Goal: Navigation & Orientation: Find specific page/section

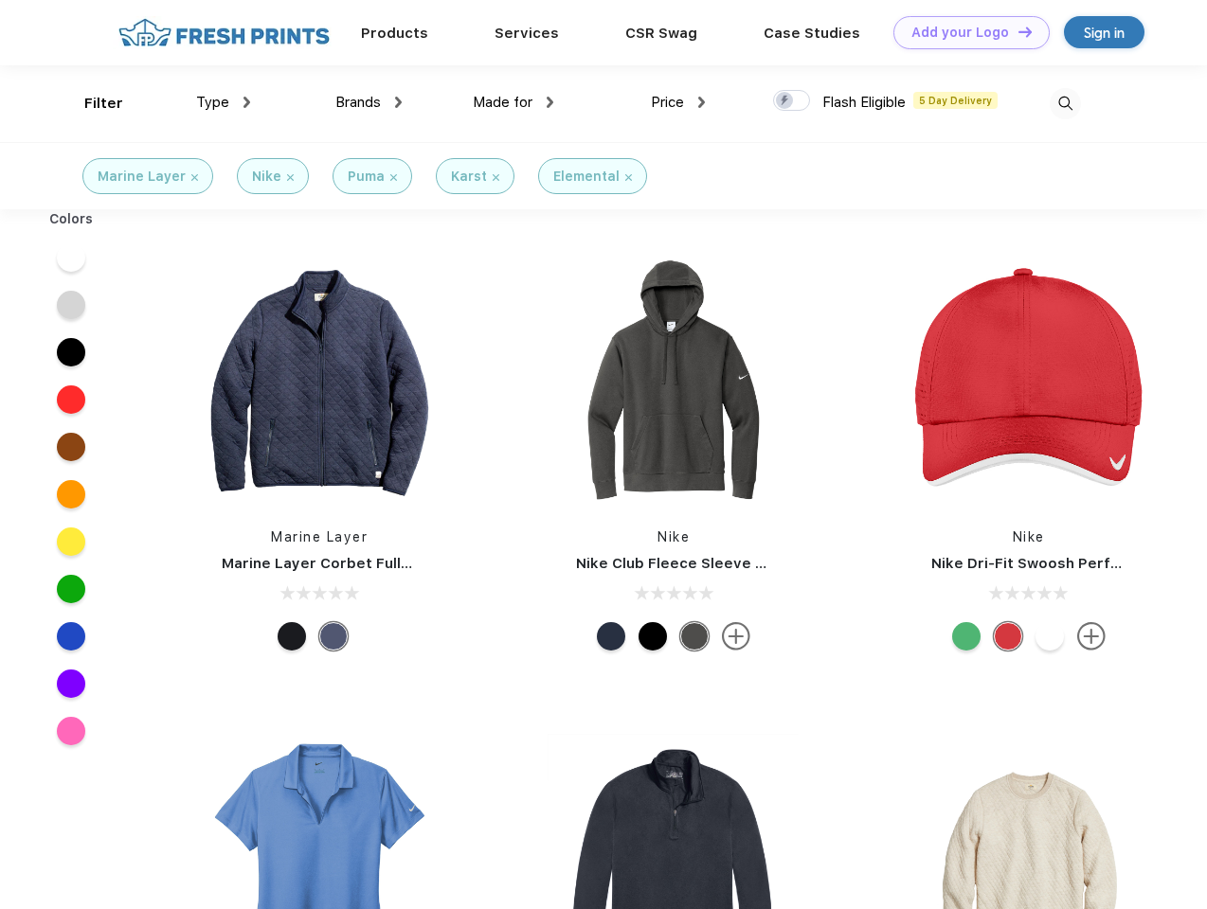
click at [964, 32] on link "Add your Logo Design Tool" at bounding box center [971, 32] width 156 height 33
click at [0, 0] on div "Design Tool" at bounding box center [0, 0] width 0 height 0
click at [1016, 31] on link "Add your Logo Design Tool" at bounding box center [971, 32] width 156 height 33
click at [91, 103] on div "Filter" at bounding box center [103, 104] width 39 height 22
click at [224, 102] on span "Type" at bounding box center [212, 102] width 33 height 17
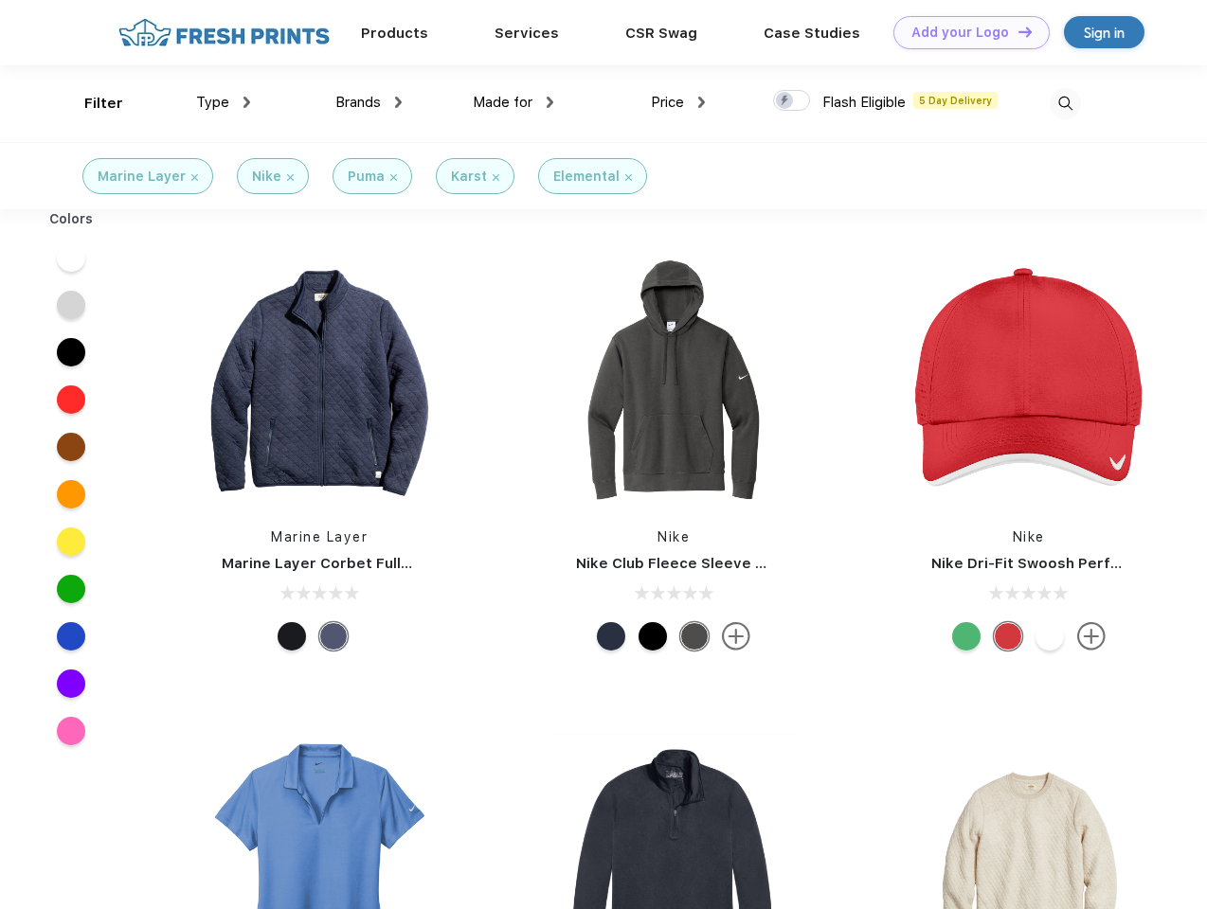
click at [368, 102] on span "Brands" at bounding box center [357, 102] width 45 height 17
click at [513, 102] on span "Made for" at bounding box center [503, 102] width 60 height 17
click at [678, 102] on span "Price" at bounding box center [667, 102] width 33 height 17
click at [792, 101] on div at bounding box center [791, 100] width 37 height 21
click at [785, 101] on input "checkbox" at bounding box center [779, 95] width 12 height 12
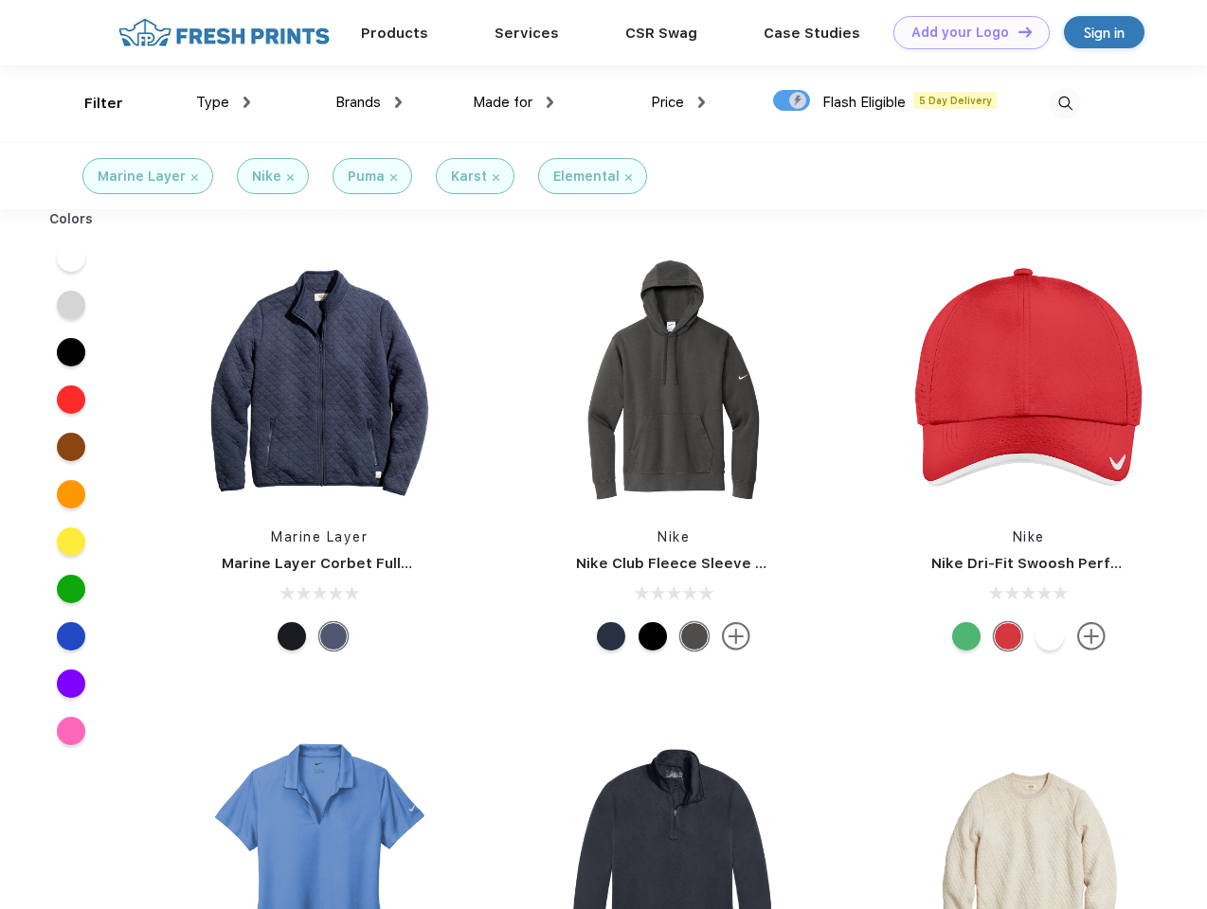
click at [1064, 103] on img at bounding box center [1064, 103] width 31 height 31
